Goal: Information Seeking & Learning: Find specific fact

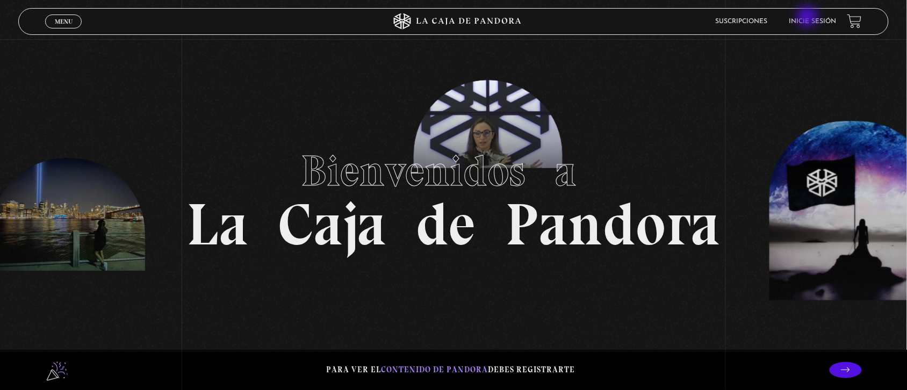
click at [808, 18] on link "Inicie sesión" at bounding box center [812, 21] width 47 height 6
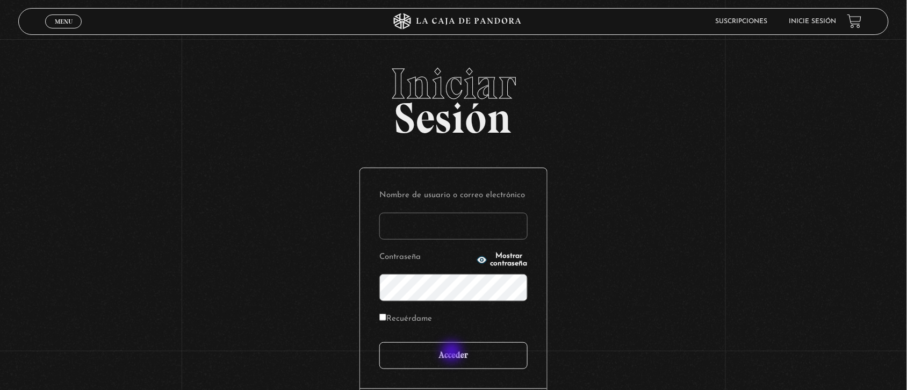
type input "Nora1267.nj@gmail.com"
click at [453, 353] on input "Acceder" at bounding box center [453, 355] width 148 height 27
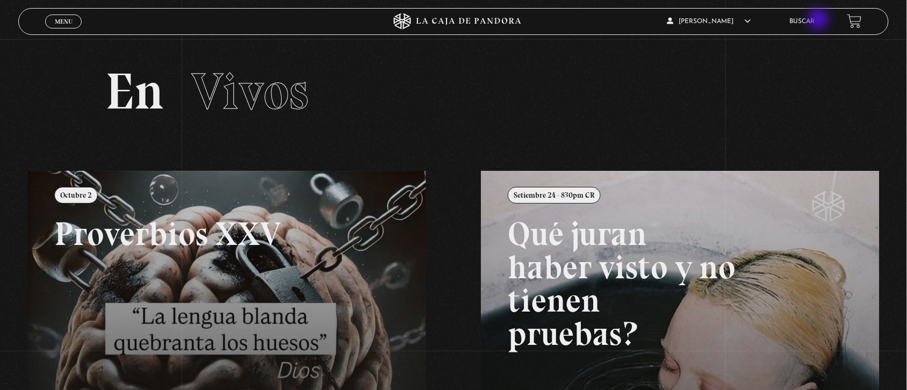
click at [815, 20] on link "Buscar" at bounding box center [801, 21] width 25 height 6
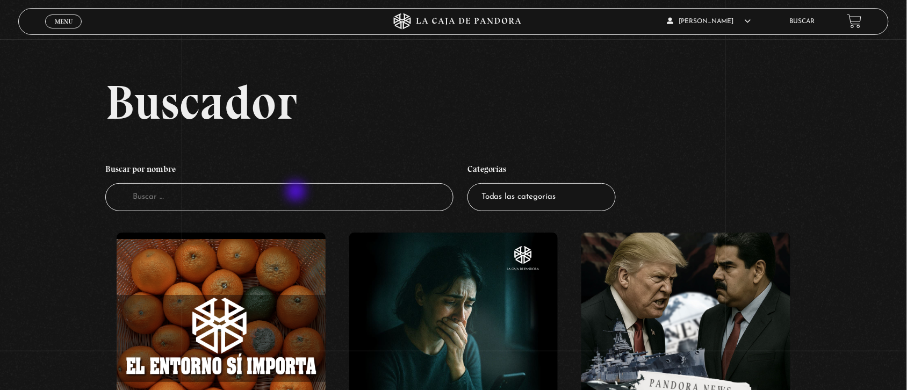
click at [297, 192] on input "Buscador" at bounding box center [279, 197] width 348 height 28
type input "greenland"
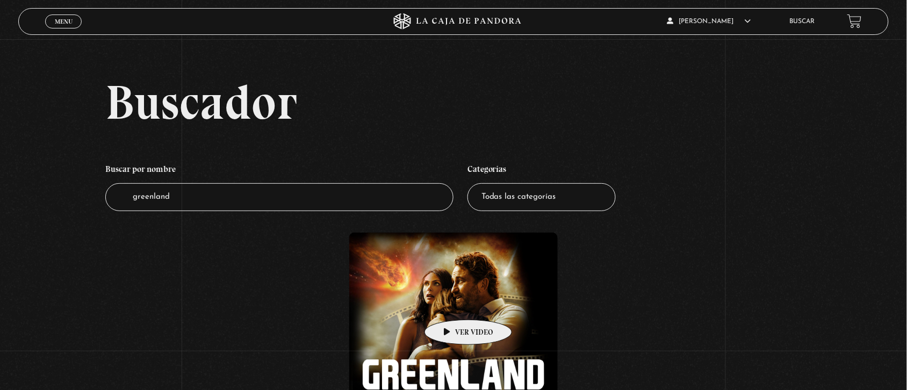
click at [451, 303] on figure at bounding box center [453, 337] width 209 height 209
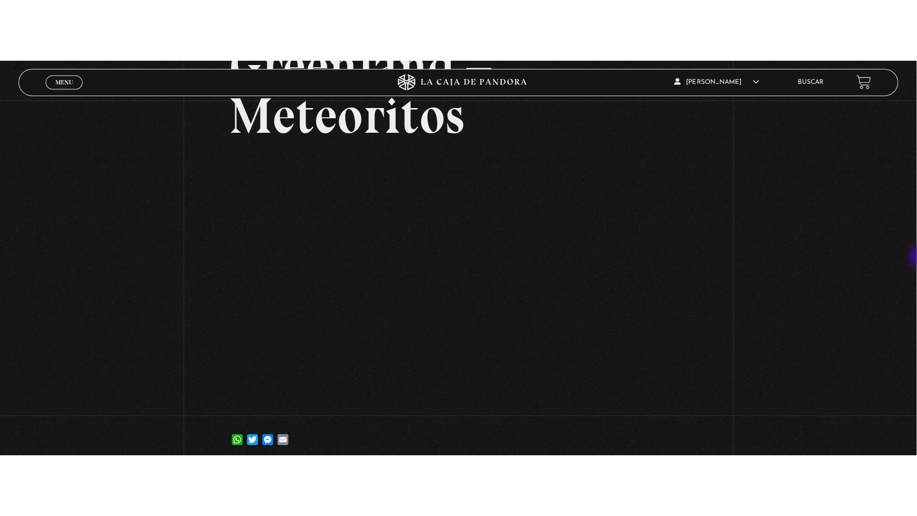
scroll to position [121, 0]
